Goal: Task Accomplishment & Management: Use online tool/utility

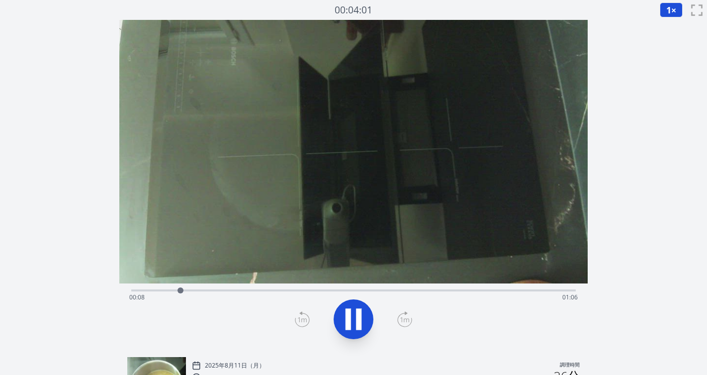
click at [262, 289] on div "経過時間: 00:08 残り時間: 01:06" at bounding box center [353, 297] width 449 height 16
click at [246, 287] on div "経過時間: 00:23 残り時間: 00:51" at bounding box center [353, 289] width 445 height 12
click at [231, 288] on div "経過時間: 00:19 残り時間: 00:55" at bounding box center [353, 289] width 445 height 12
click at [217, 288] on div "経過時間: 00:17 残り時間: 00:57" at bounding box center [353, 289] width 445 height 12
click at [339, 317] on button at bounding box center [354, 319] width 40 height 40
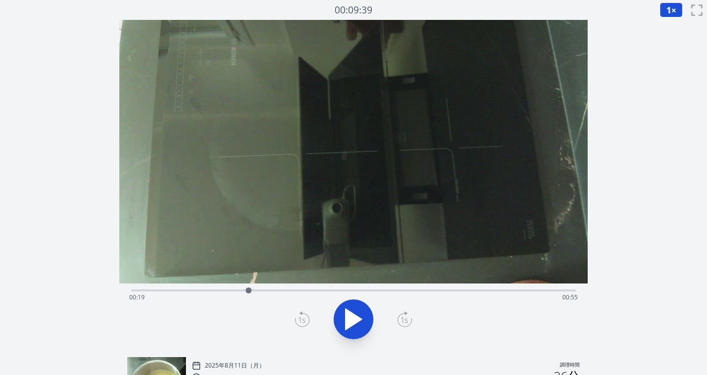
click at [300, 322] on icon at bounding box center [302, 319] width 15 height 16
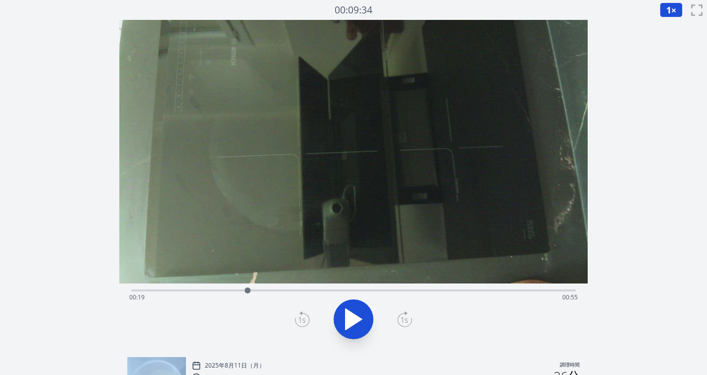
click at [300, 322] on icon at bounding box center [302, 319] width 15 height 16
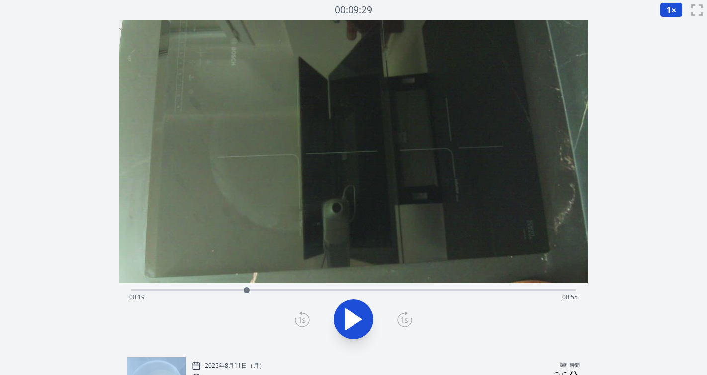
click at [300, 322] on icon at bounding box center [302, 319] width 15 height 16
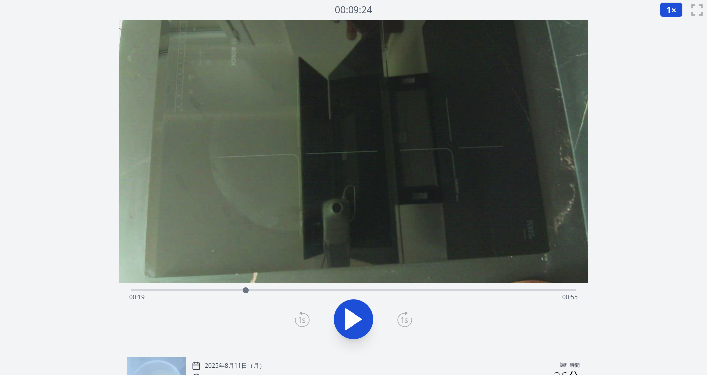
click at [300, 322] on icon at bounding box center [302, 319] width 15 height 16
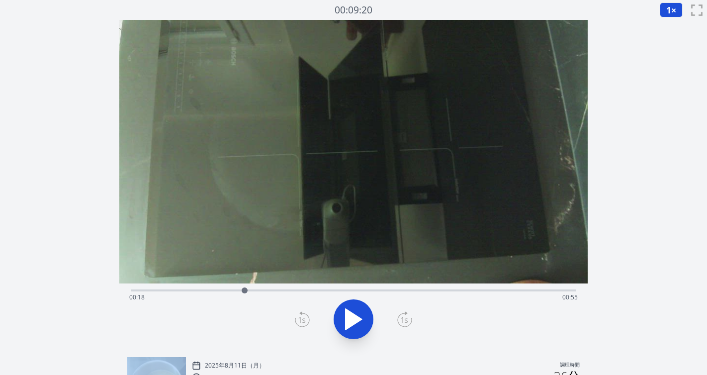
click at [300, 322] on icon at bounding box center [302, 319] width 15 height 16
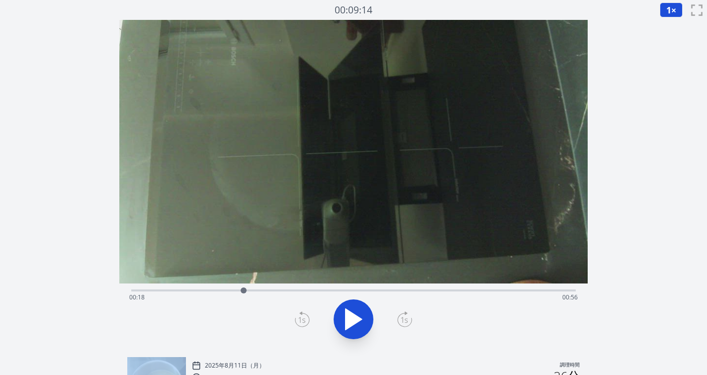
click at [300, 322] on icon at bounding box center [302, 319] width 15 height 16
click at [400, 315] on icon at bounding box center [404, 319] width 15 height 16
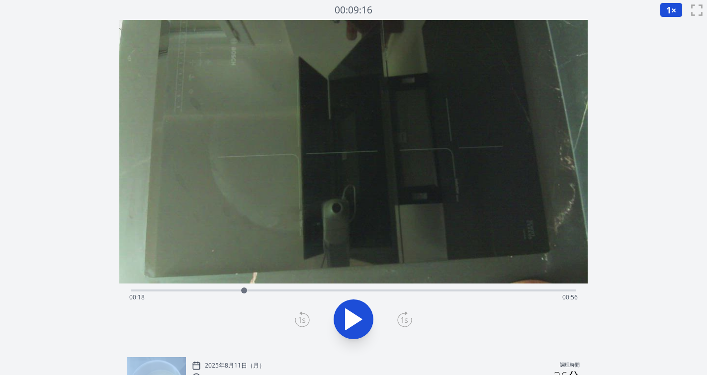
click at [400, 315] on icon at bounding box center [404, 319] width 15 height 16
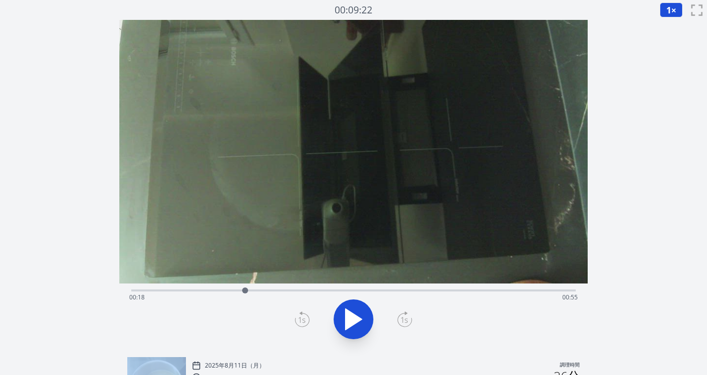
click at [400, 315] on icon at bounding box center [404, 319] width 15 height 16
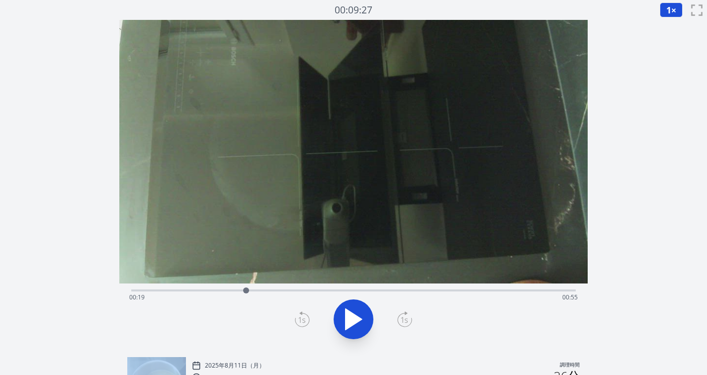
click at [400, 315] on icon at bounding box center [404, 319] width 15 height 16
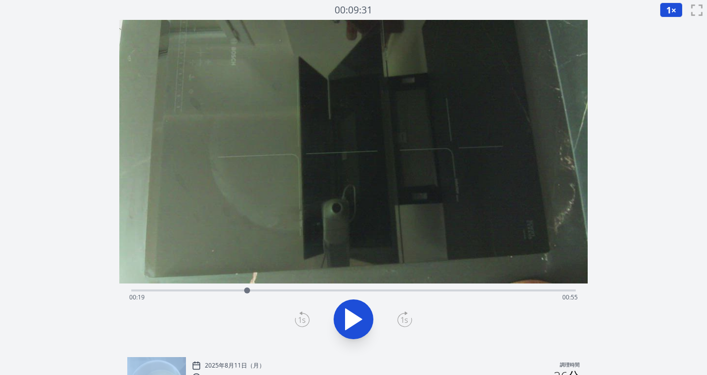
click at [400, 315] on icon at bounding box center [404, 319] width 15 height 16
click at [333, 315] on div at bounding box center [353, 319] width 457 height 48
click at [343, 316] on icon at bounding box center [354, 319] width 28 height 28
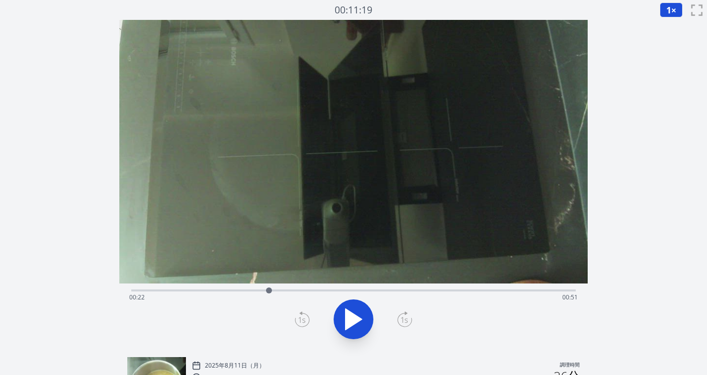
click at [299, 319] on icon at bounding box center [302, 319] width 15 height 16
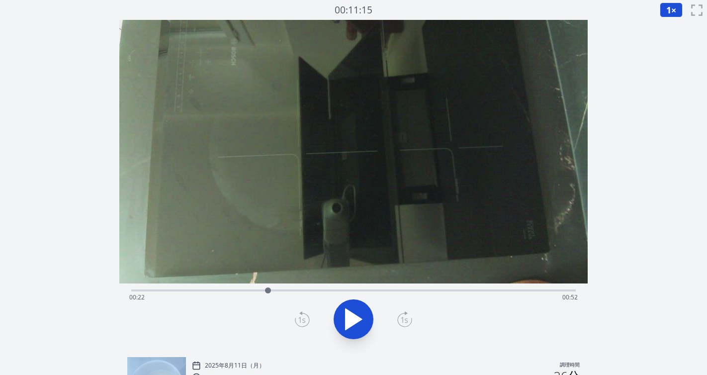
click at [299, 319] on icon at bounding box center [302, 319] width 15 height 16
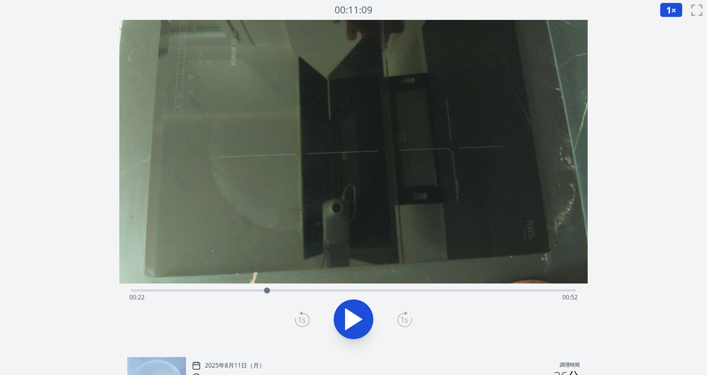
click at [299, 319] on icon at bounding box center [302, 319] width 15 height 16
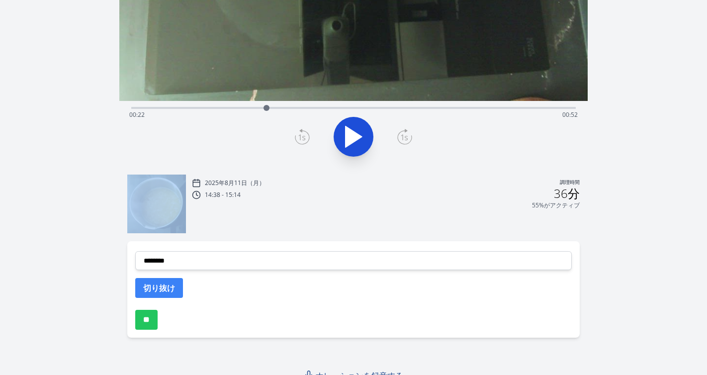
scroll to position [187, 0]
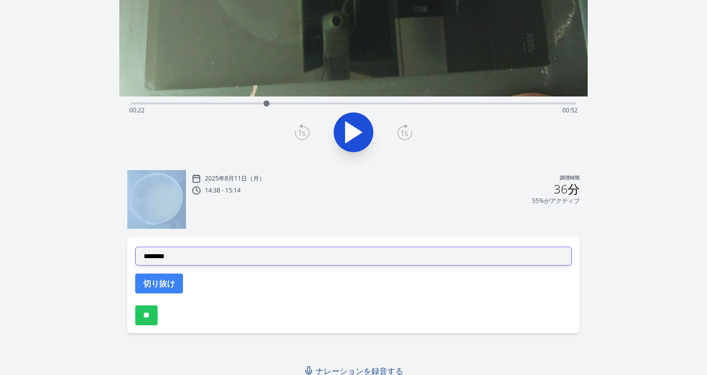
click at [296, 257] on select "**********" at bounding box center [353, 256] width 437 height 19
select select "**********"
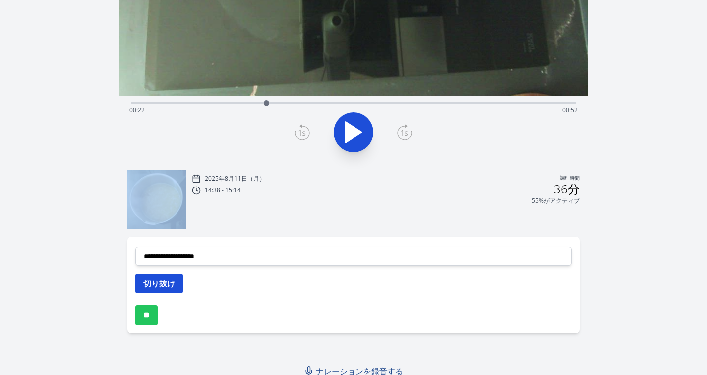
click at [175, 285] on button "切り抜け" at bounding box center [159, 283] width 48 height 20
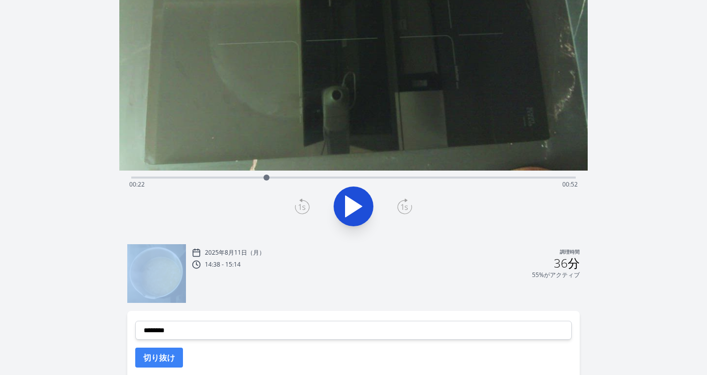
scroll to position [102, 0]
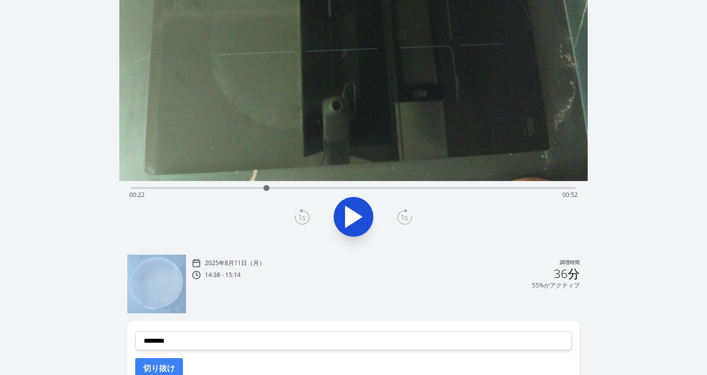
click at [349, 213] on icon at bounding box center [354, 216] width 16 height 21
click at [349, 213] on icon at bounding box center [348, 216] width 5 height 21
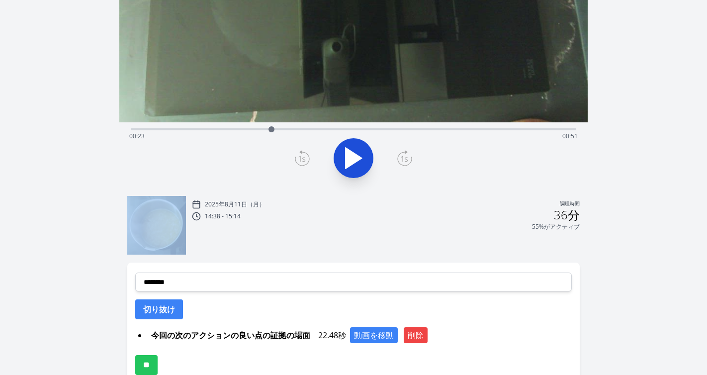
scroll to position [217, 0]
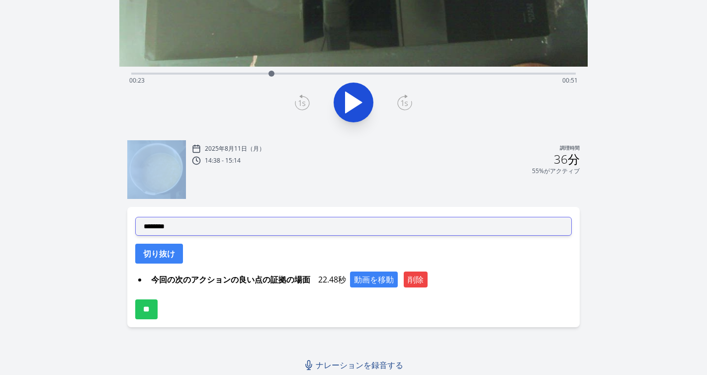
click at [299, 231] on select "**********" at bounding box center [353, 226] width 437 height 19
select select "**********"
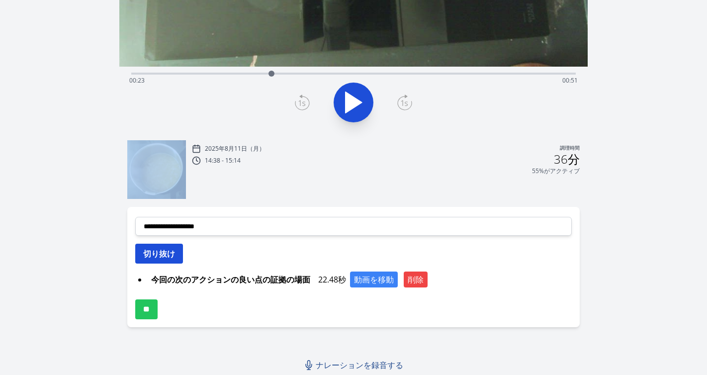
click at [173, 256] on font "切り抜け" at bounding box center [159, 253] width 32 height 11
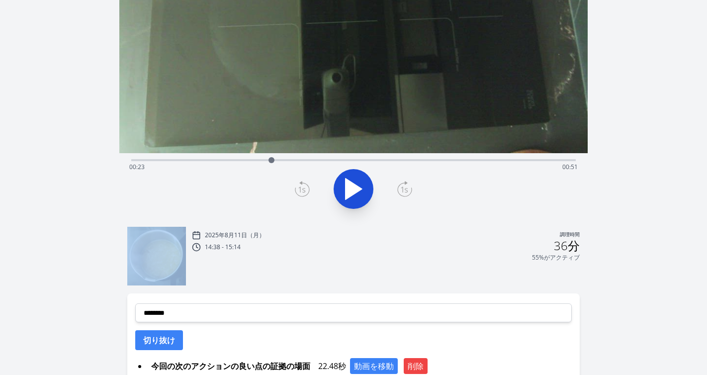
scroll to position [89, 0]
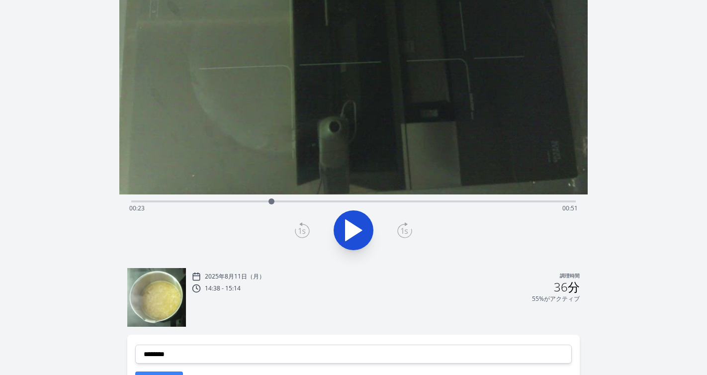
click at [214, 203] on div "経過時間: 00:23 残り時間: 00:51" at bounding box center [353, 208] width 449 height 16
click at [195, 200] on div "経過時間: 00:13 残り時間: 01:01" at bounding box center [353, 208] width 449 height 16
click at [356, 225] on icon at bounding box center [354, 230] width 28 height 28
click at [356, 225] on icon at bounding box center [358, 230] width 5 height 21
click at [356, 225] on icon at bounding box center [354, 230] width 28 height 28
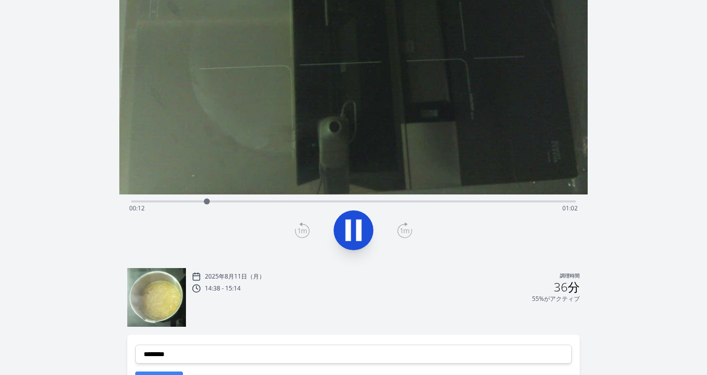
click at [356, 225] on icon at bounding box center [358, 230] width 5 height 21
click at [306, 233] on icon at bounding box center [302, 230] width 15 height 16
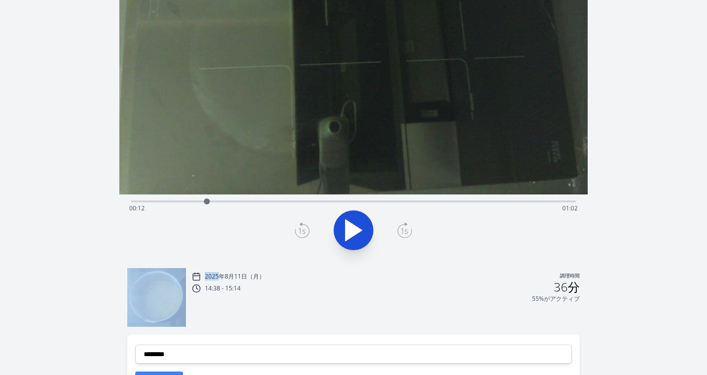
click at [306, 233] on icon at bounding box center [302, 230] width 15 height 16
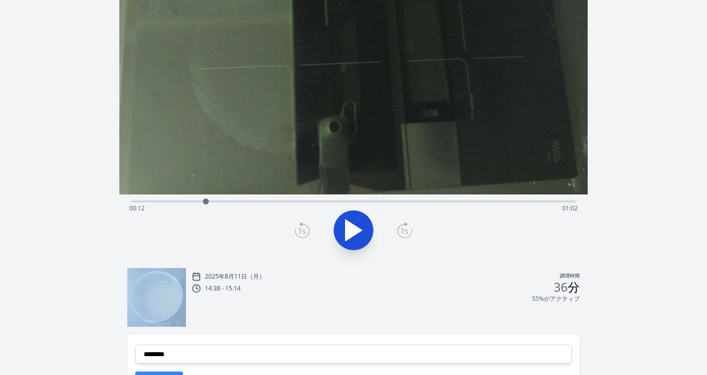
click at [306, 233] on icon at bounding box center [302, 230] width 15 height 16
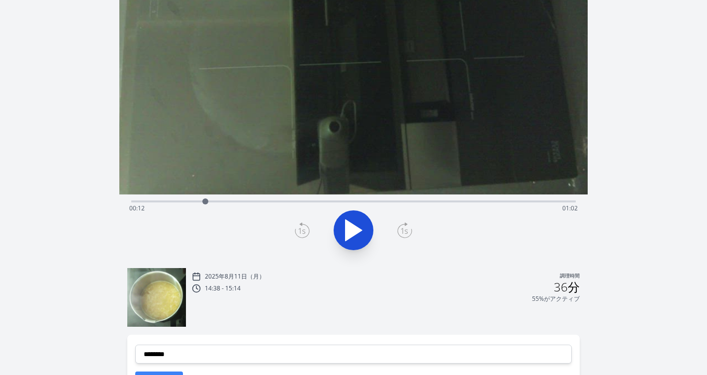
click at [306, 233] on icon at bounding box center [302, 230] width 15 height 16
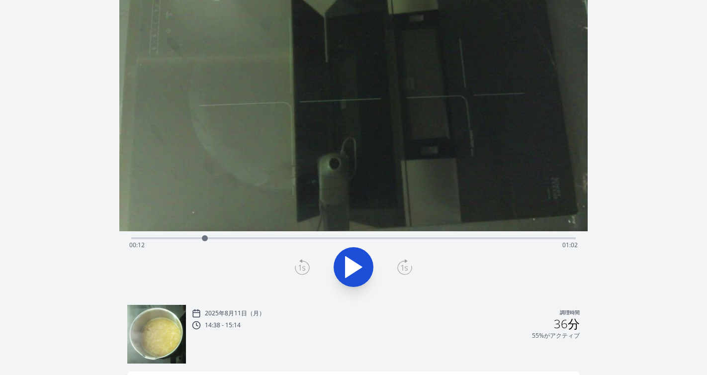
scroll to position [28, 0]
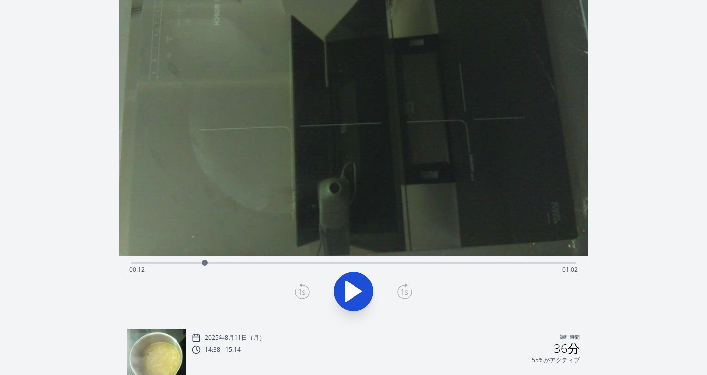
click at [406, 291] on icon at bounding box center [404, 292] width 7 height 6
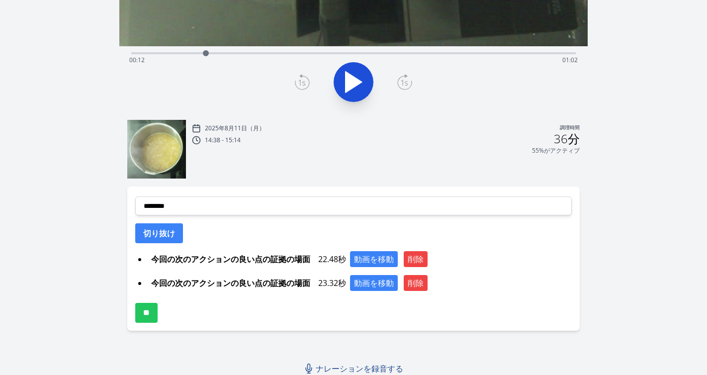
scroll to position [238, 0]
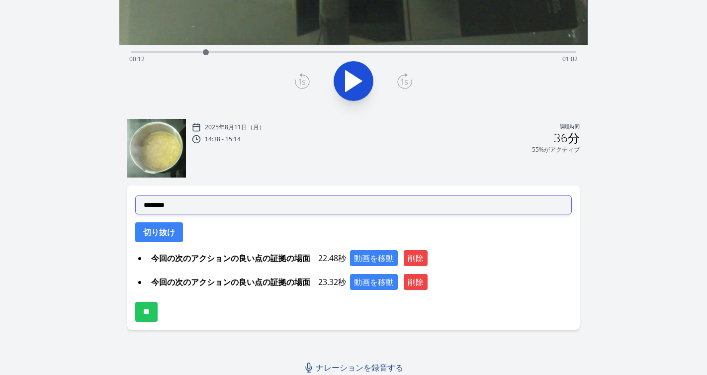
click at [271, 206] on select "**********" at bounding box center [353, 204] width 437 height 19
select select "**********"
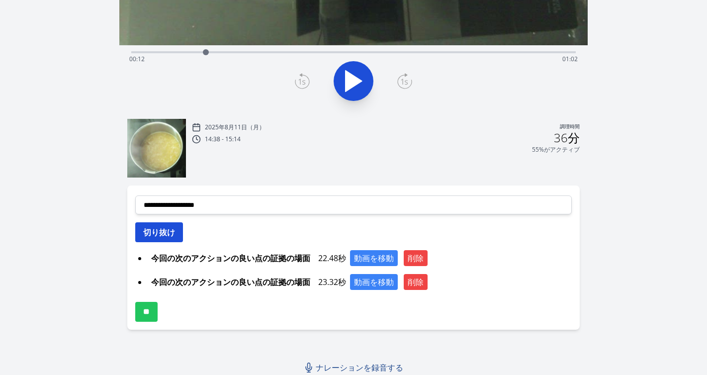
click at [177, 235] on button "切り抜け" at bounding box center [159, 232] width 48 height 20
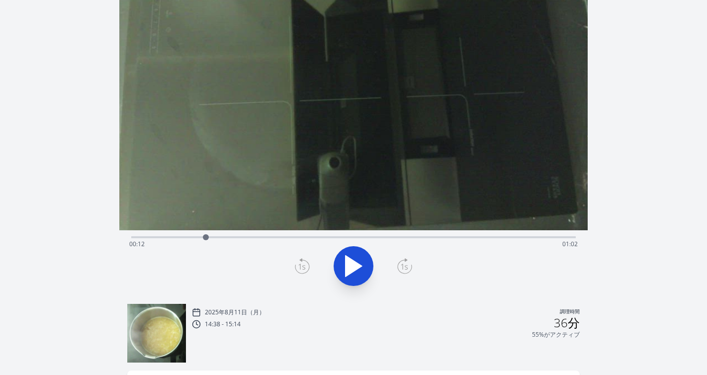
scroll to position [32, 0]
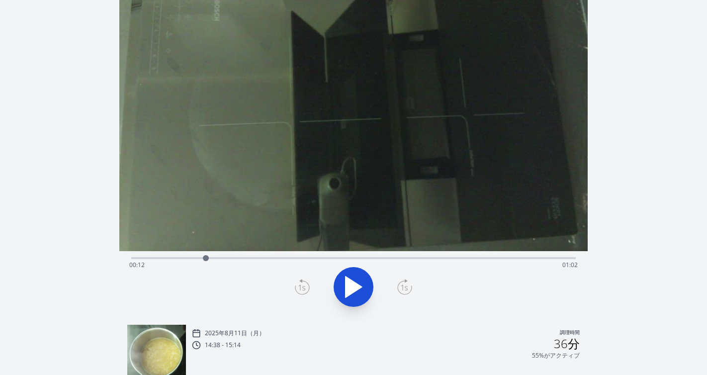
click at [346, 277] on icon at bounding box center [354, 286] width 16 height 21
click at [345, 277] on icon at bounding box center [354, 287] width 28 height 28
click at [205, 257] on div at bounding box center [209, 258] width 15 height 15
click at [399, 289] on icon at bounding box center [404, 287] width 15 height 16
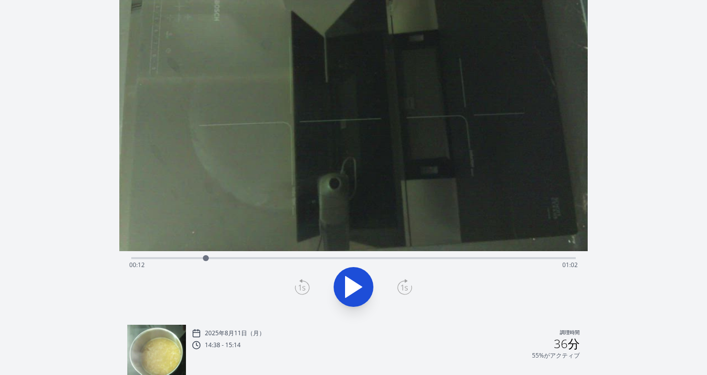
click at [399, 289] on icon at bounding box center [404, 287] width 15 height 16
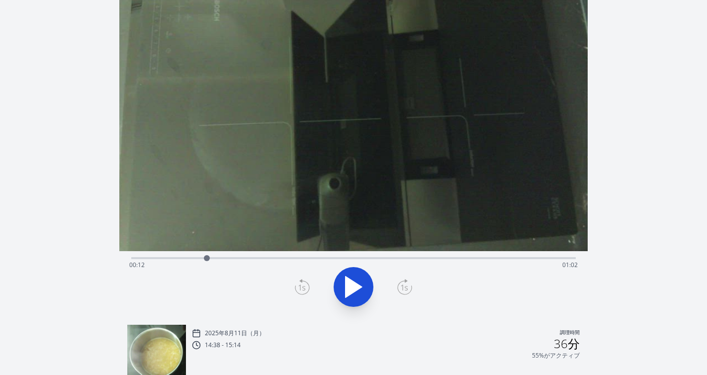
click at [300, 293] on icon at bounding box center [302, 287] width 15 height 16
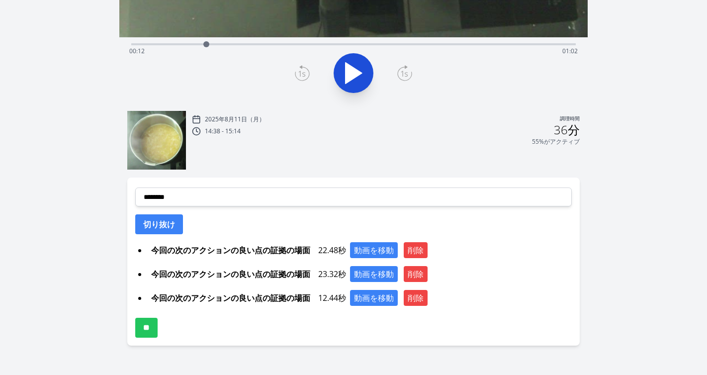
scroll to position [265, 0]
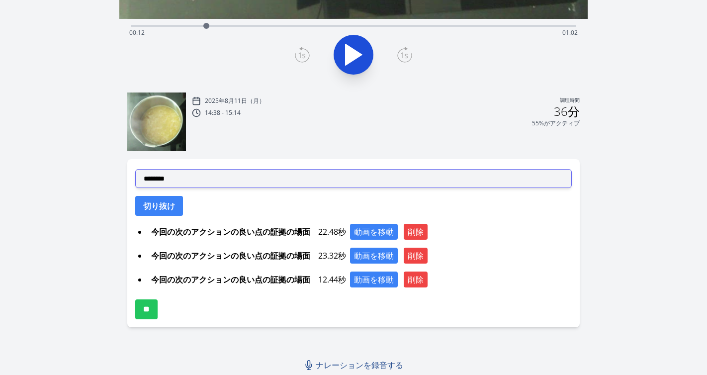
click at [277, 177] on select "**********" at bounding box center [353, 178] width 437 height 19
select select "**********"
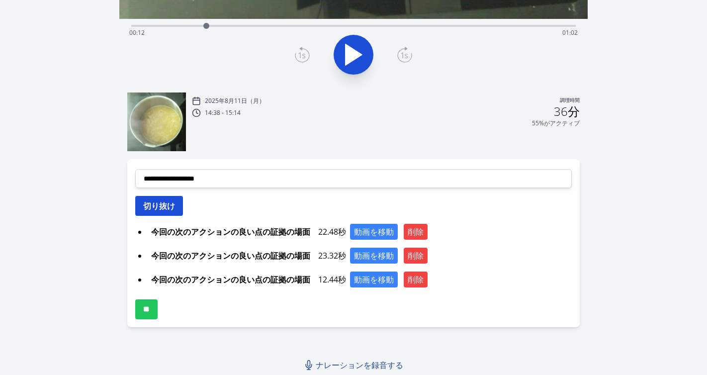
click at [167, 206] on font "切り抜け" at bounding box center [159, 205] width 32 height 11
select select
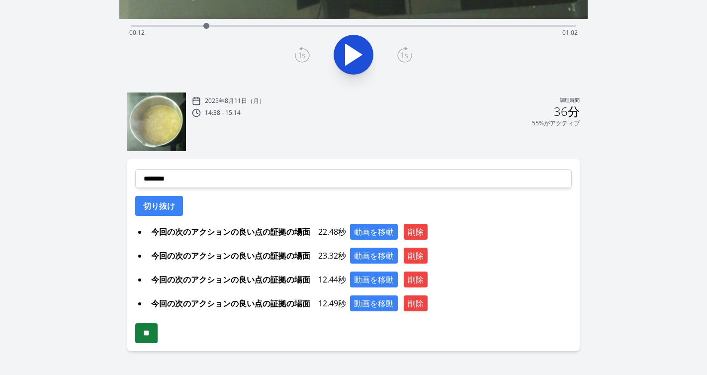
click at [158, 334] on input "**" at bounding box center [146, 333] width 22 height 20
